Goal: Information Seeking & Learning: Learn about a topic

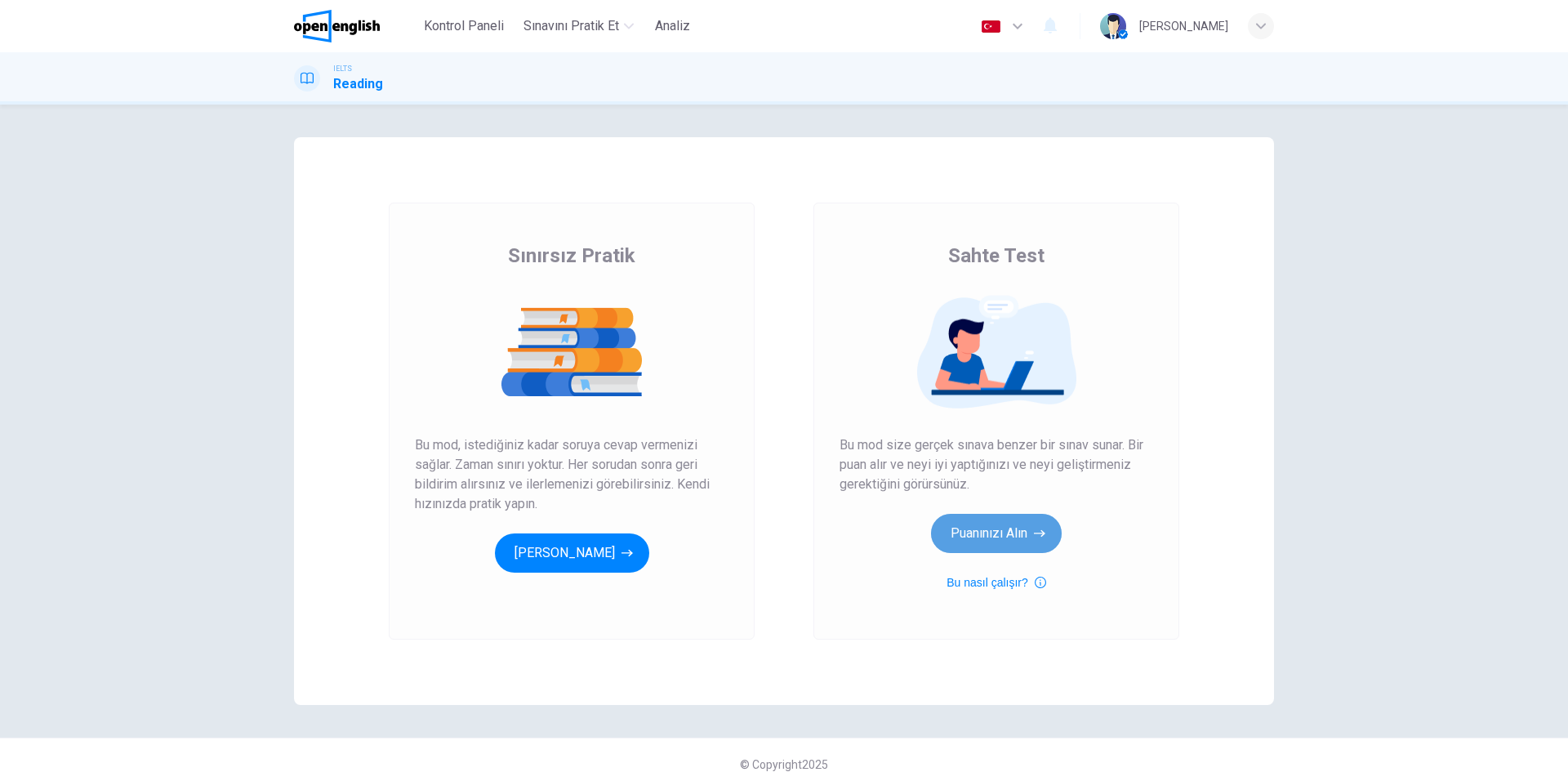
click at [996, 531] on button "Puanınızı Alın" at bounding box center [996, 533] width 131 height 39
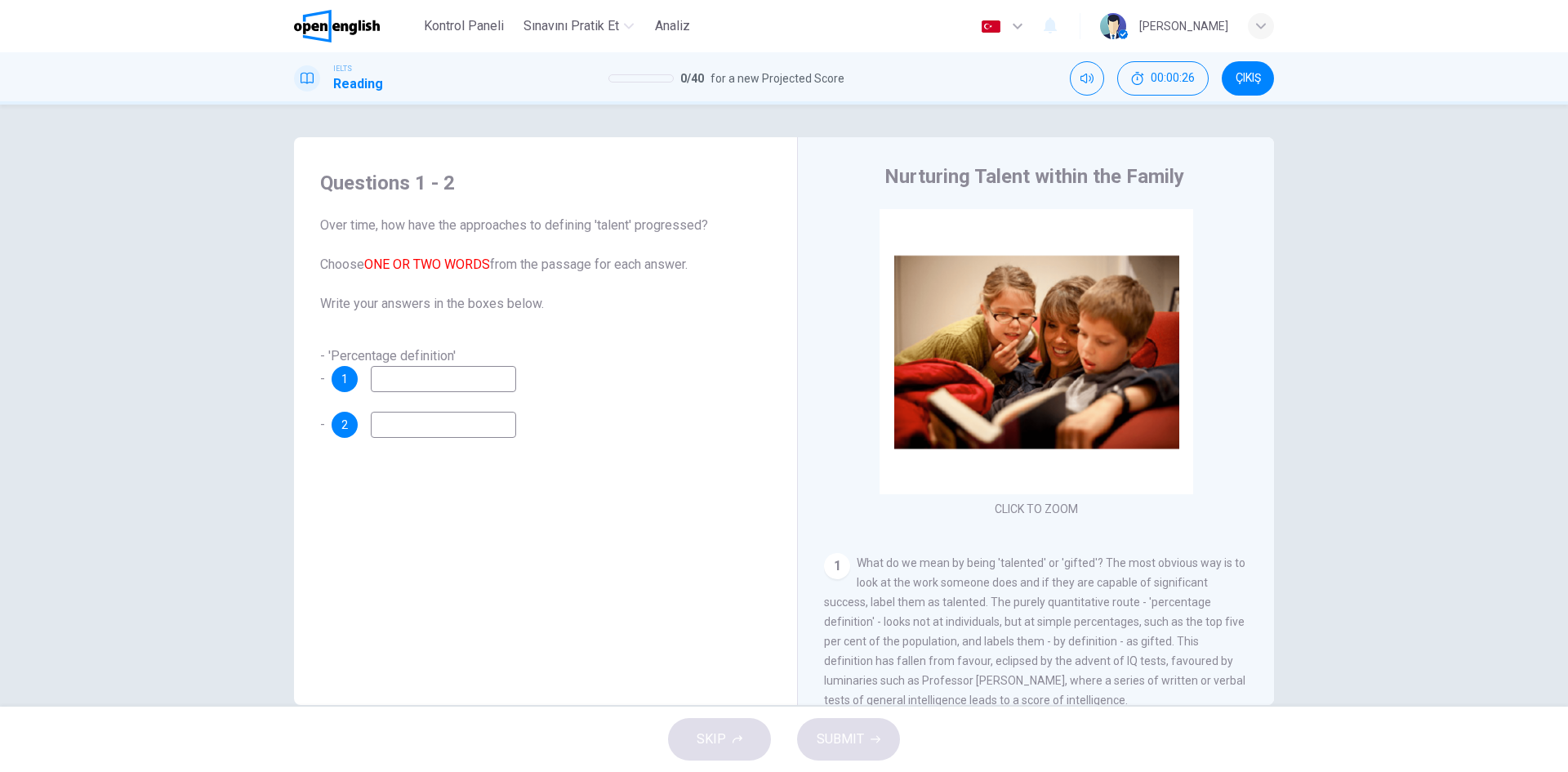
drag, startPoint x: 314, startPoint y: 223, endPoint x: 606, endPoint y: 224, distance: 292.0
click at [606, 224] on div "Questions 1 - 2 Over time, how have the approaches to defining 'talent' progres…" at bounding box center [545, 304] width 477 height 301
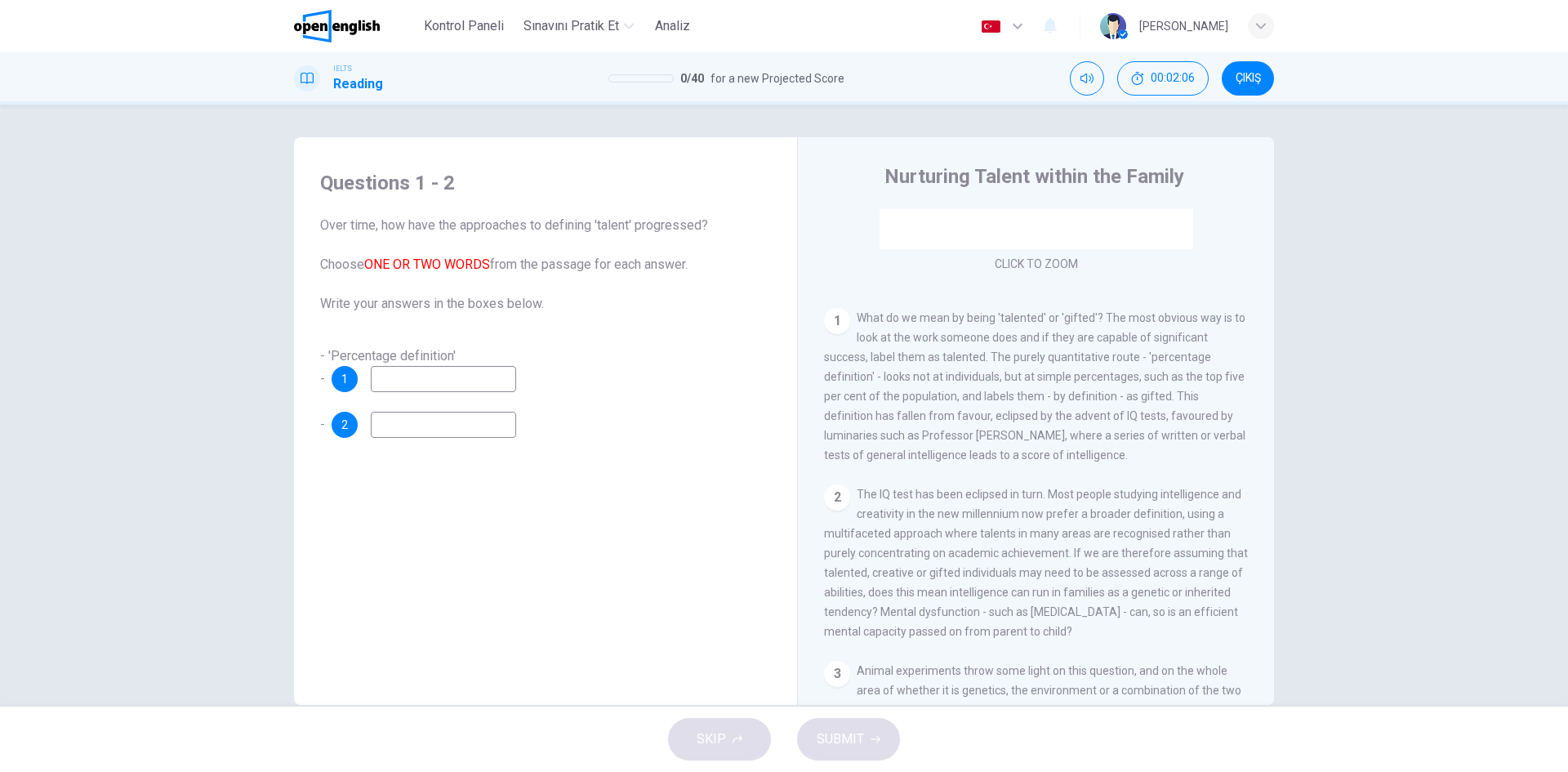
drag, startPoint x: 319, startPoint y: 221, endPoint x: 732, endPoint y: 221, distance: 413.0
click at [684, 227] on span "Over time, how have the approaches to defining 'talent' progressed? Choose ONE …" at bounding box center [546, 264] width 450 height 98
drag, startPoint x: 723, startPoint y: 222, endPoint x: 310, endPoint y: 215, distance: 413.1
click at [310, 215] on div "Questions 1 - 2 Over time, how have the approaches to defining 'talent' progres…" at bounding box center [545, 304] width 477 height 301
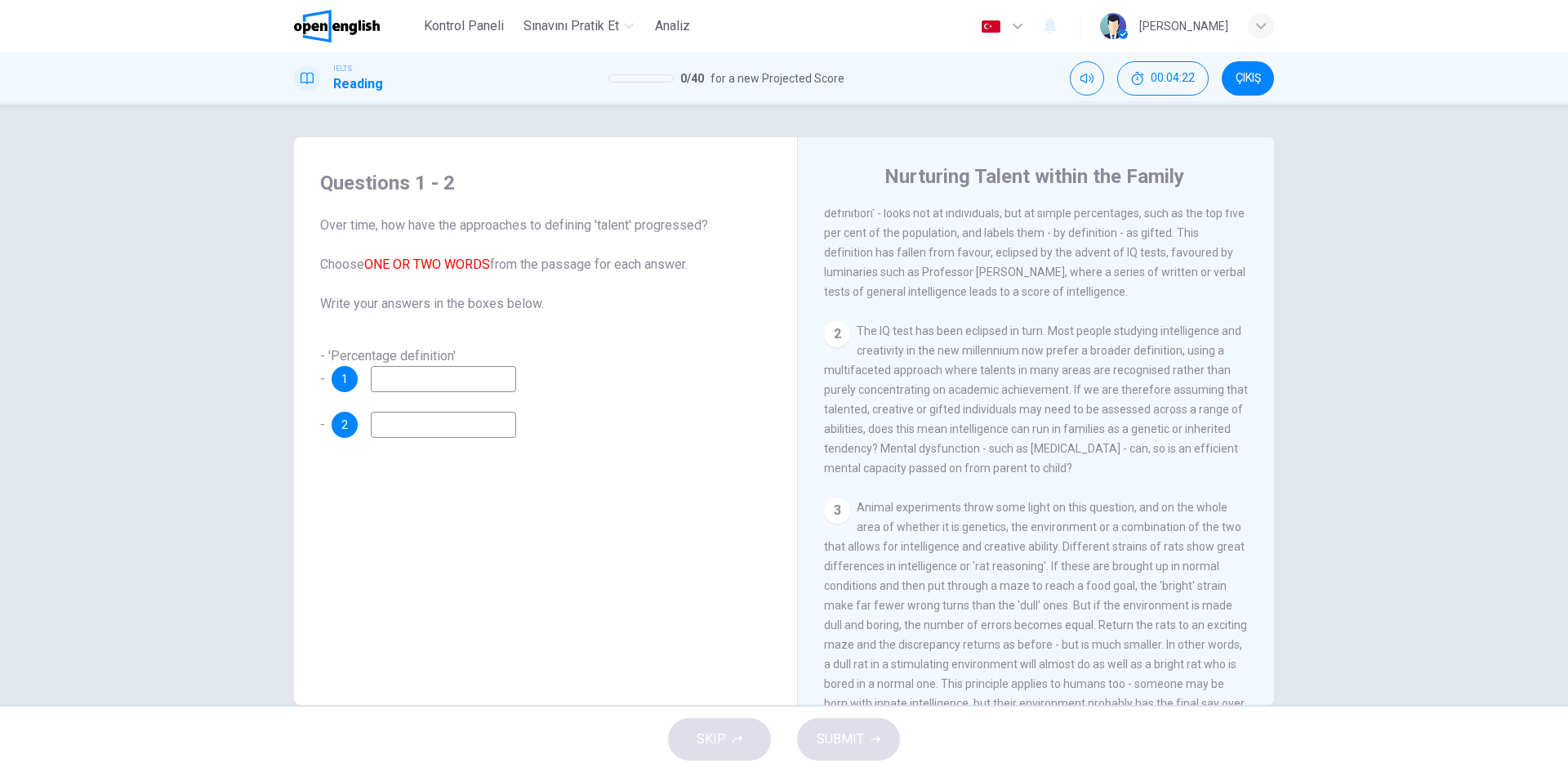
scroll to position [163, 0]
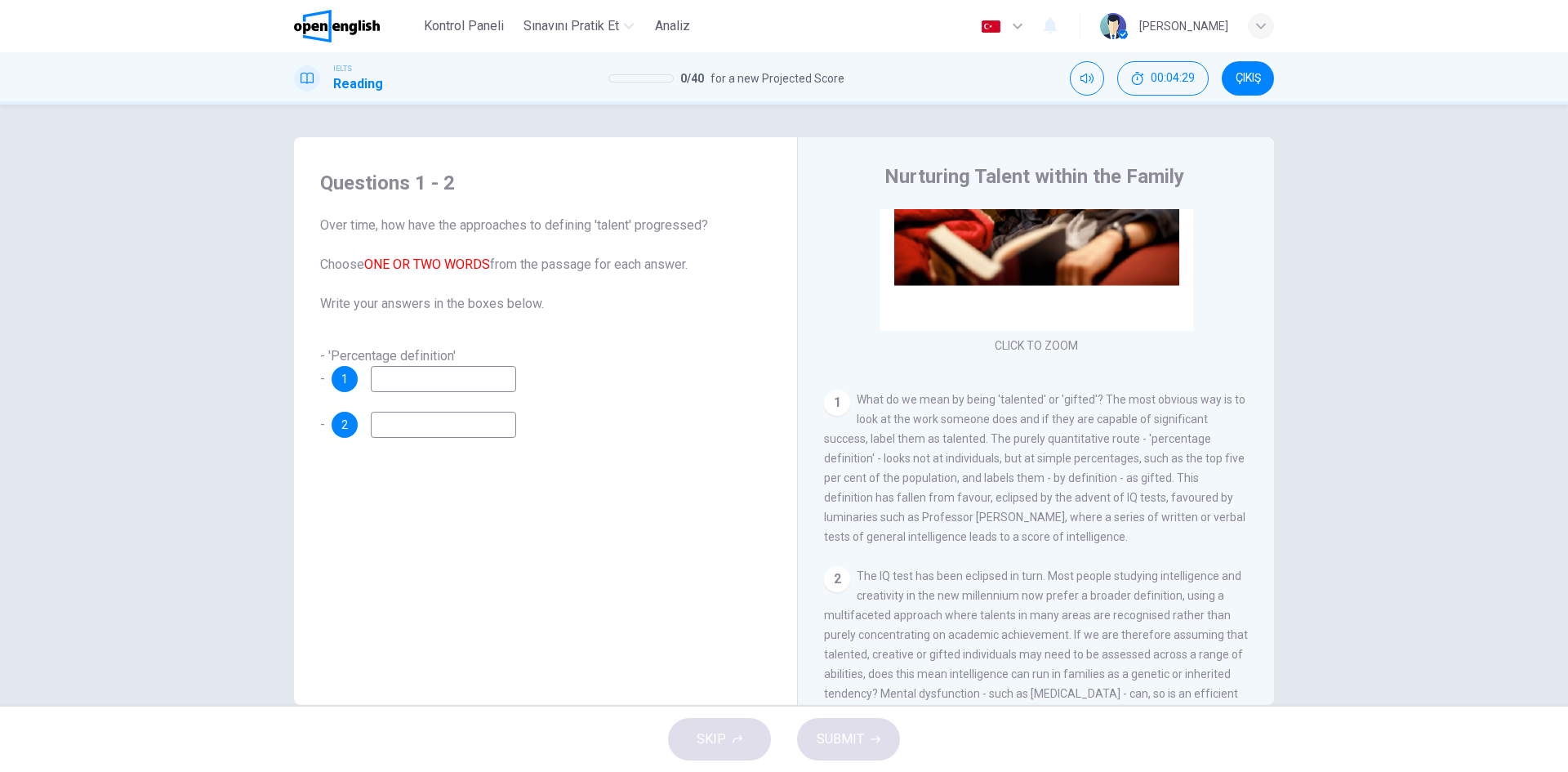
click at [381, 383] on input at bounding box center [443, 378] width 145 height 26
type input "********"
click at [404, 427] on input at bounding box center [443, 424] width 145 height 26
type input "******"
click at [869, 747] on button "SUBMIT" at bounding box center [848, 740] width 103 height 43
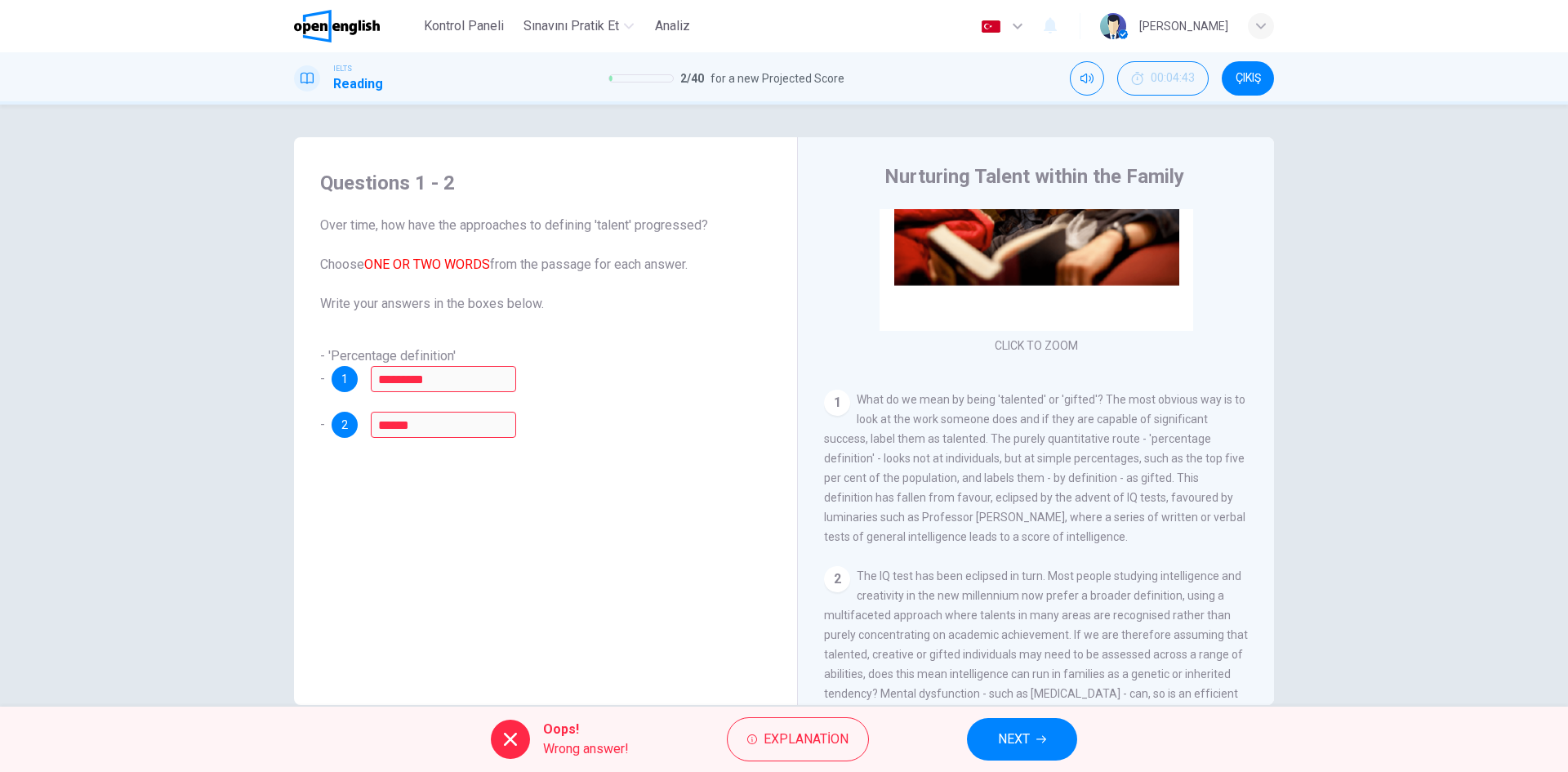
click at [1013, 741] on span "NEXT" at bounding box center [1013, 739] width 31 height 23
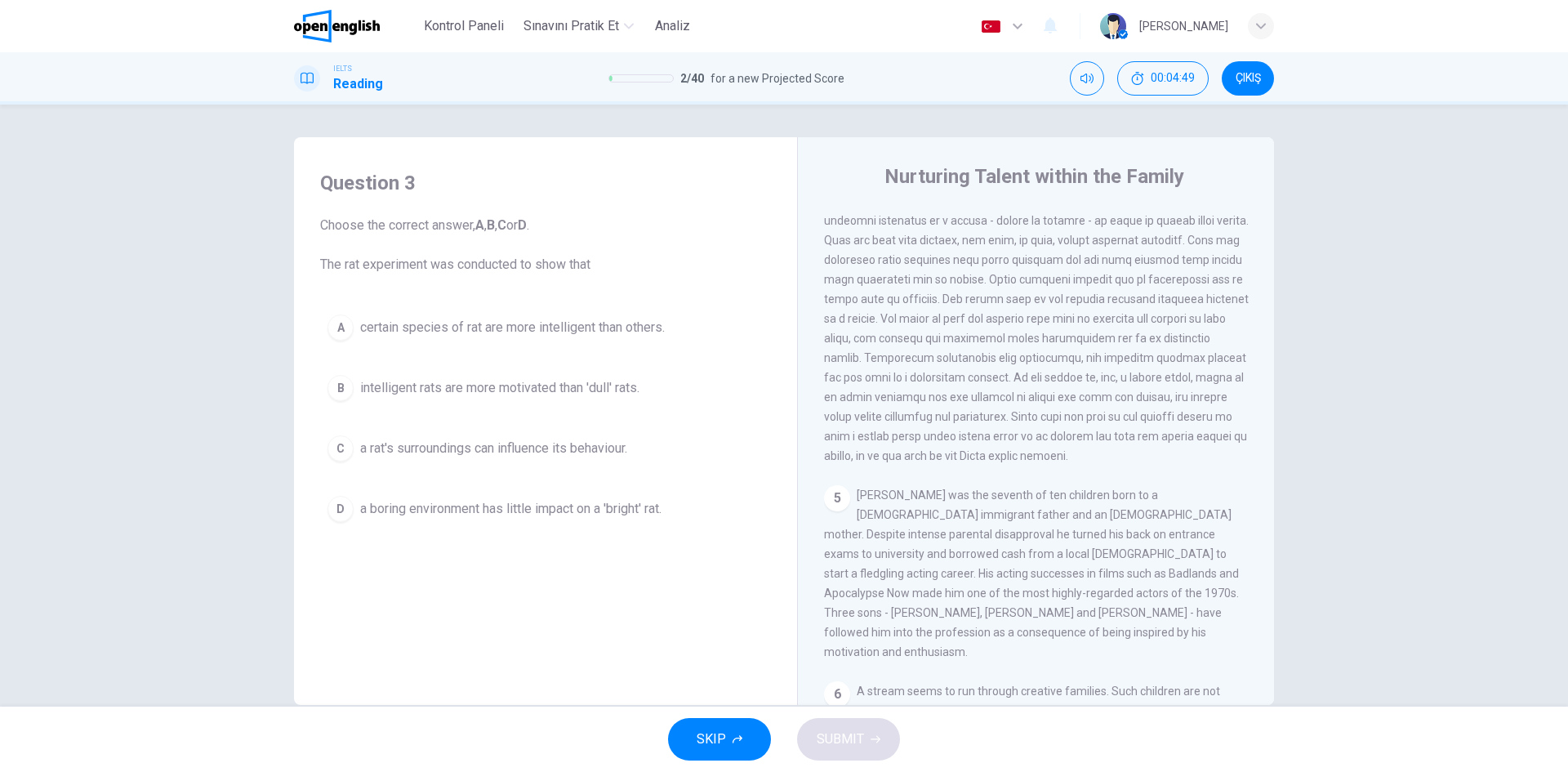
scroll to position [1144, 0]
